Goal: Browse casually

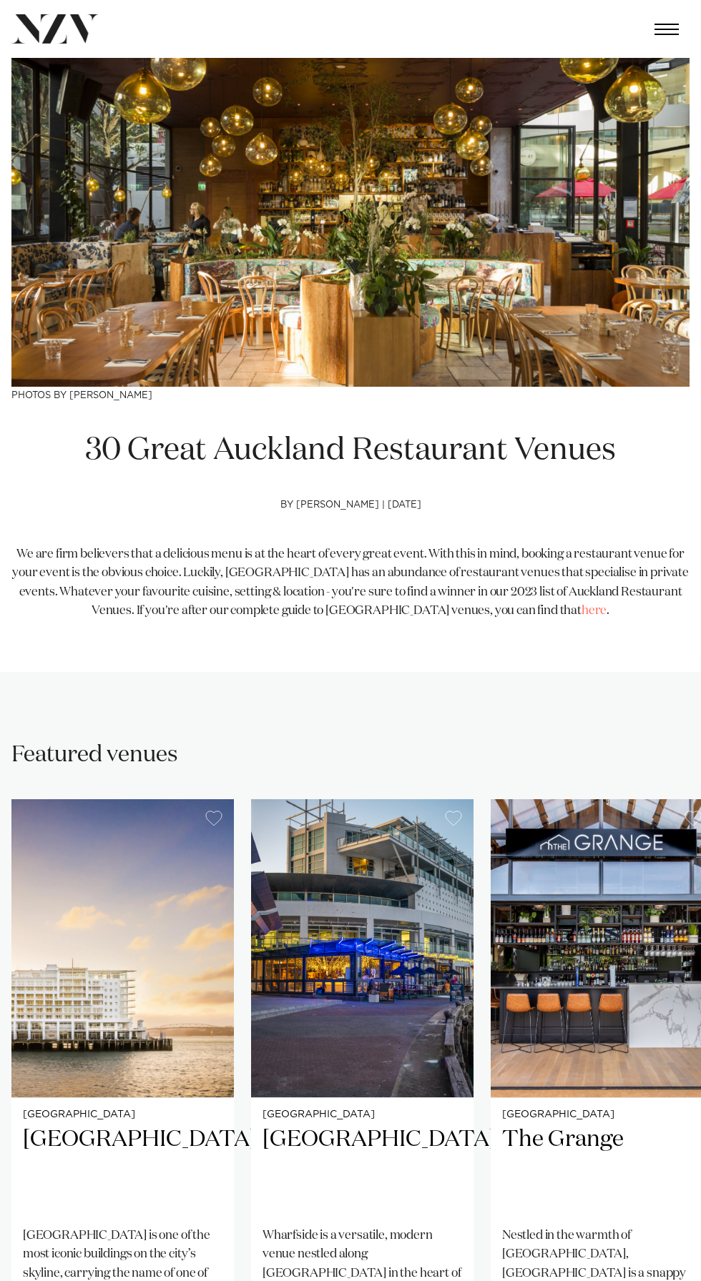
click at [585, 1030] on img "3 / 4" at bounding box center [602, 948] width 222 height 298
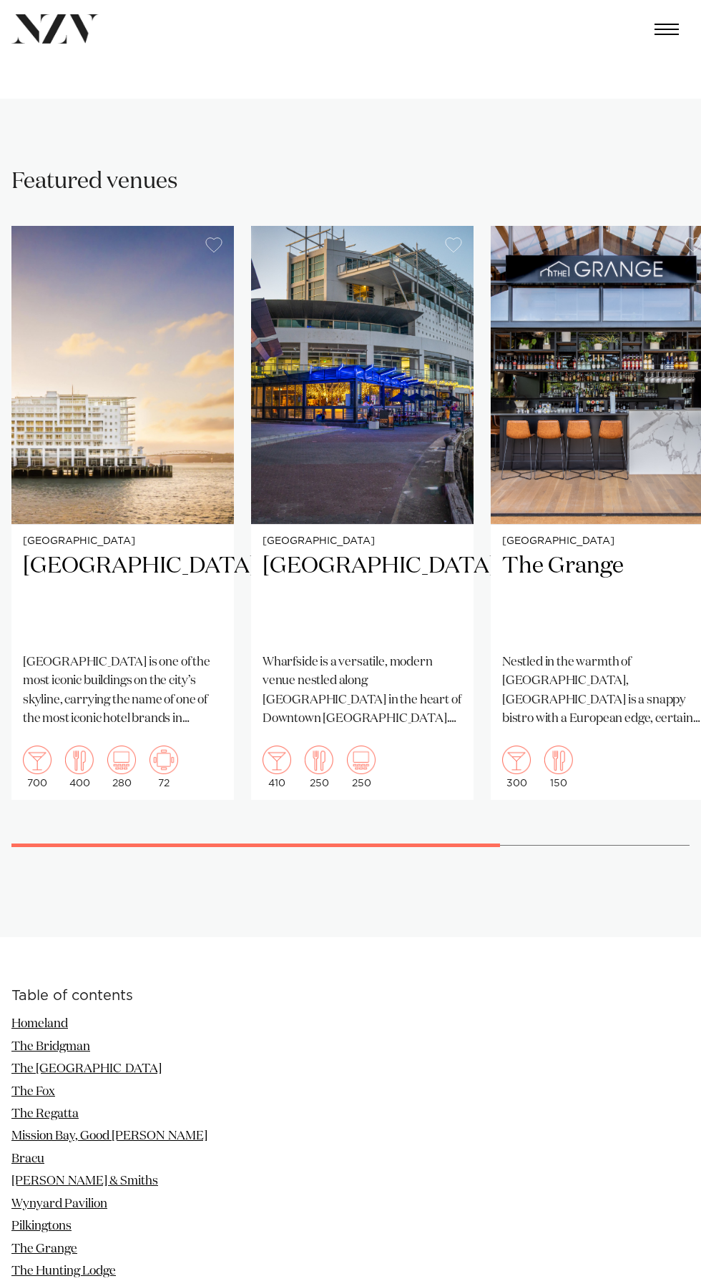
scroll to position [591, 0]
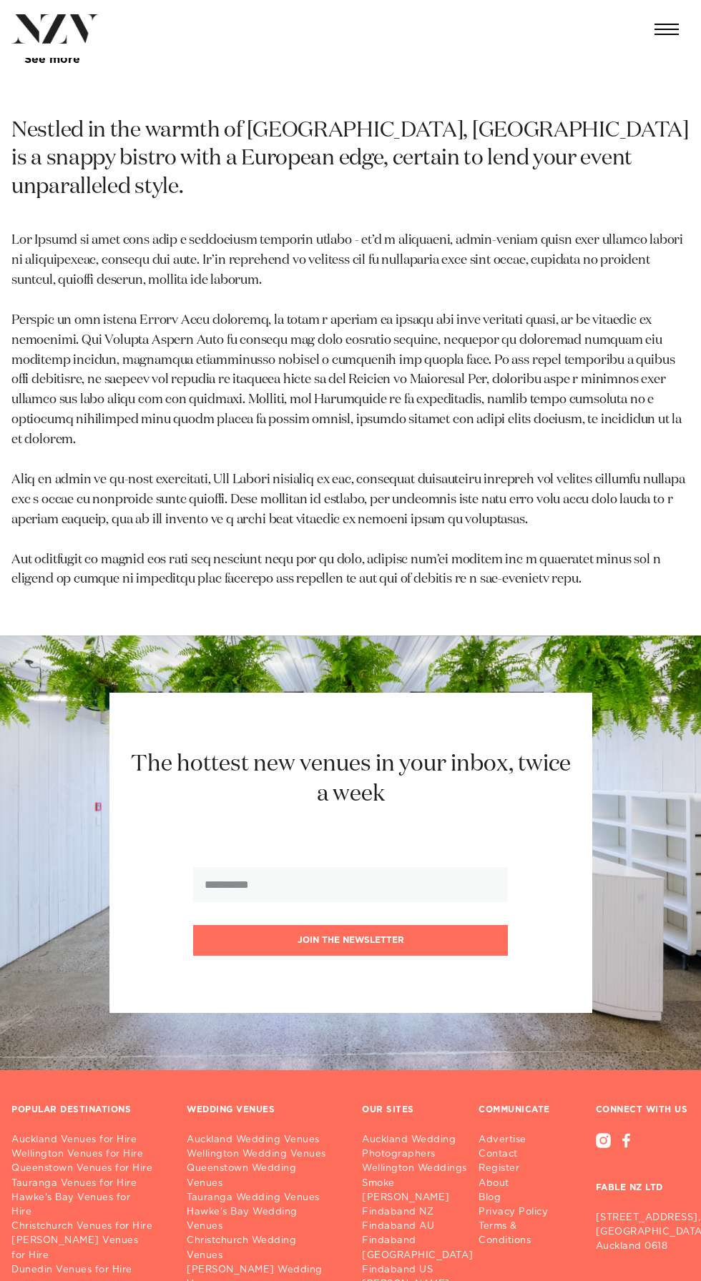
scroll to position [1687, 0]
